Goal: Obtain resource: Download file/media

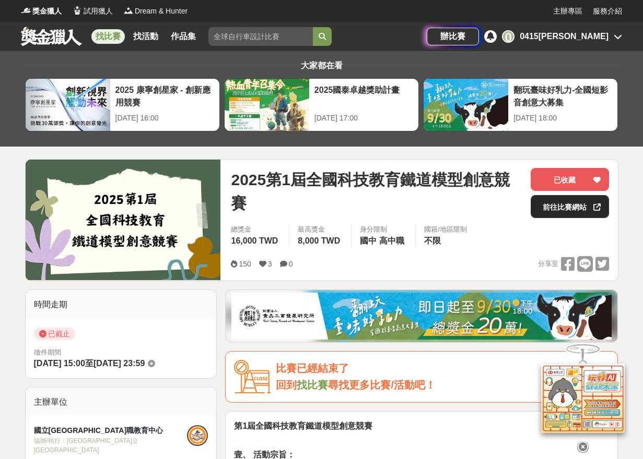
click at [564, 207] on link "前往比賽網站" at bounding box center [569, 206] width 78 height 23
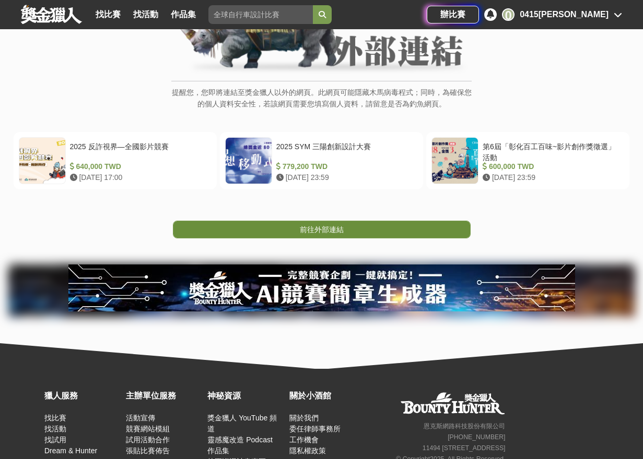
scroll to position [137, 0]
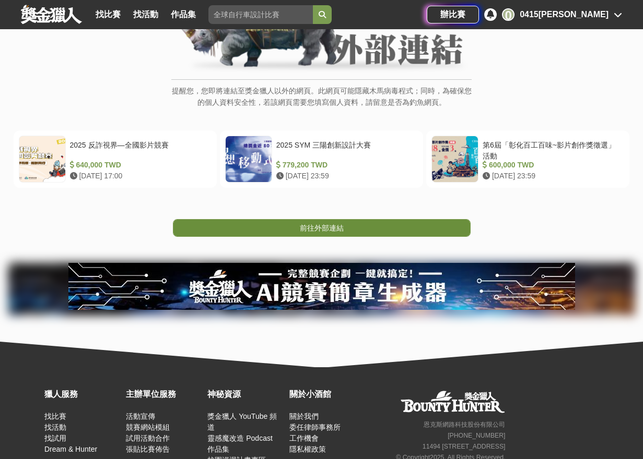
click at [305, 224] on span "前往外部連結" at bounding box center [322, 228] width 44 height 8
